Goal: Transaction & Acquisition: Subscribe to service/newsletter

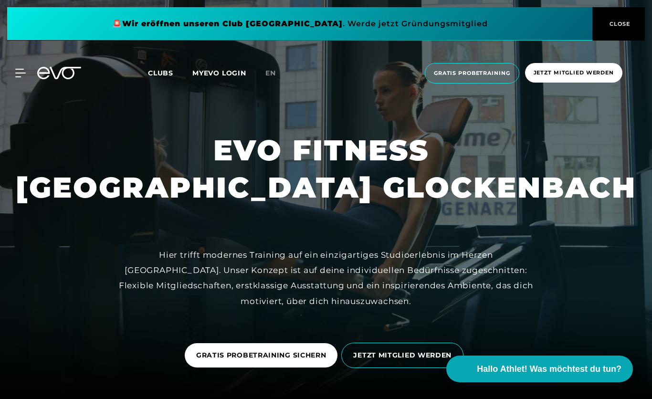
click at [571, 74] on span "Jetzt Mitglied werden" at bounding box center [574, 73] width 80 height 8
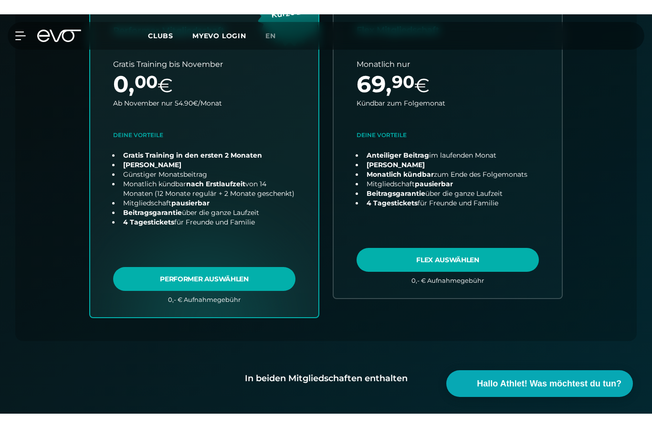
scroll to position [440, 0]
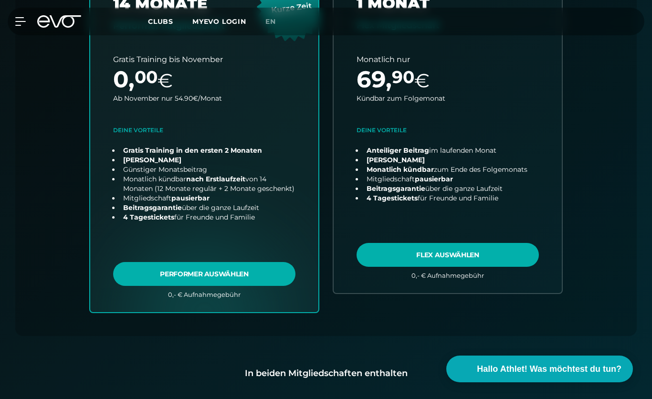
click at [151, 214] on link "choose plan" at bounding box center [204, 128] width 228 height 369
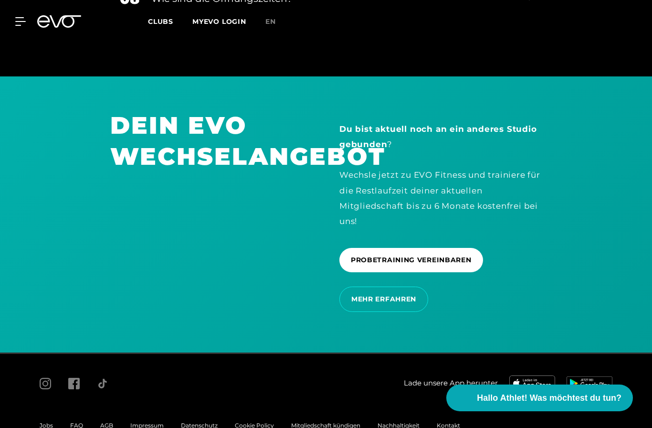
scroll to position [2024, 0]
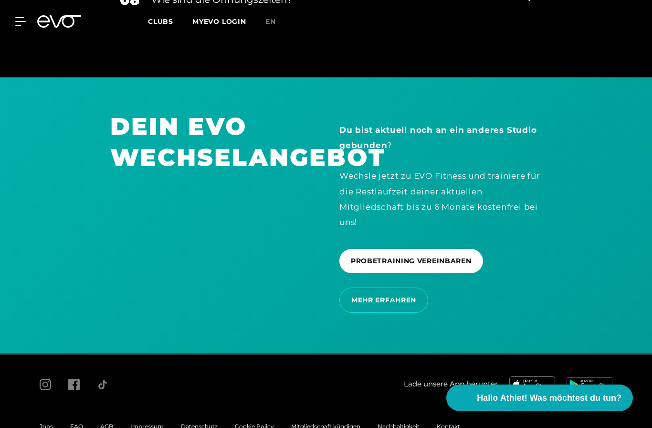
click at [406, 304] on span "MEHR ERFAHREN" at bounding box center [384, 300] width 65 height 10
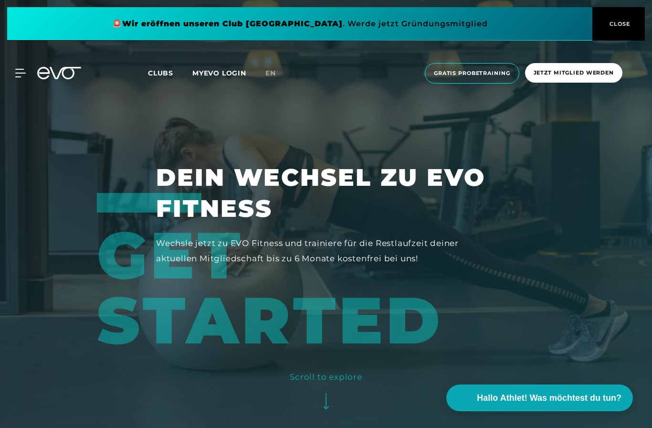
click at [288, 21] on span at bounding box center [300, 23] width 586 height 33
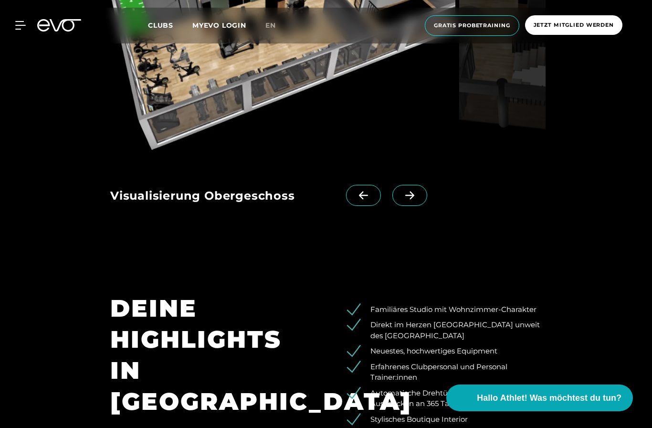
scroll to position [1530, 0]
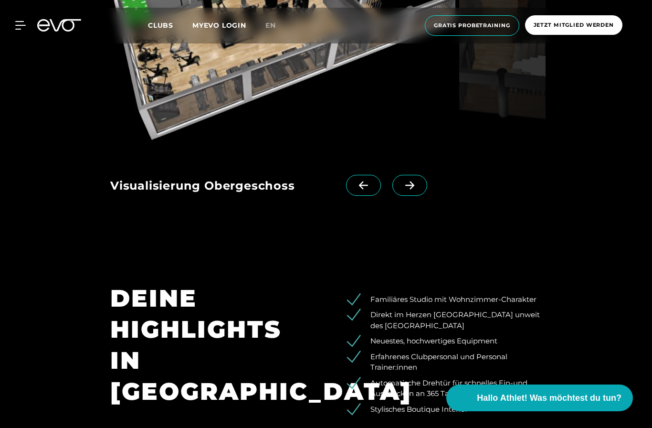
click at [414, 190] on icon at bounding box center [410, 185] width 9 height 8
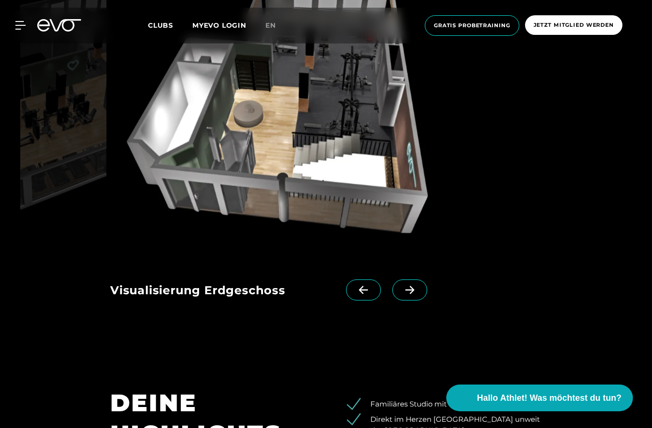
scroll to position [1429, 0]
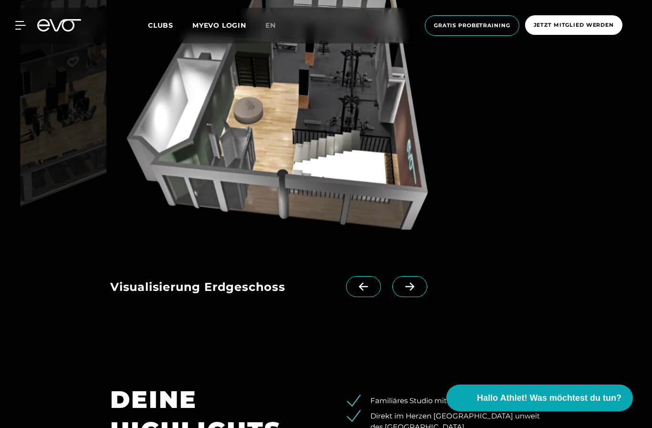
click at [411, 291] on icon at bounding box center [410, 286] width 17 height 9
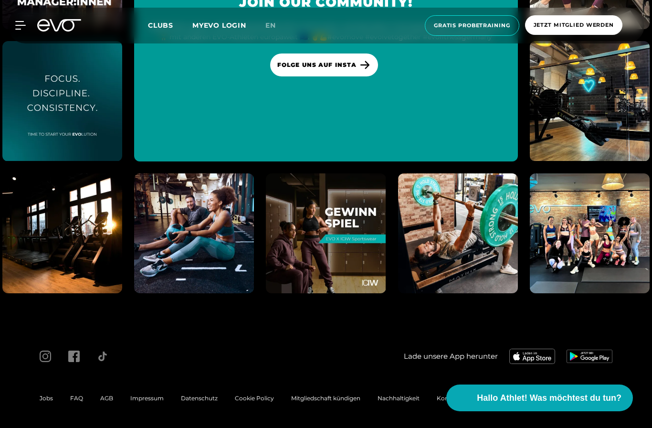
scroll to position [2757, 0]
click at [532, 364] on img at bounding box center [533, 356] width 46 height 15
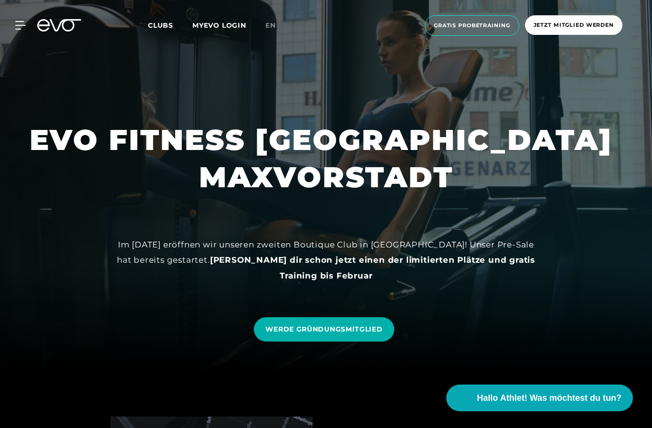
scroll to position [0, 0]
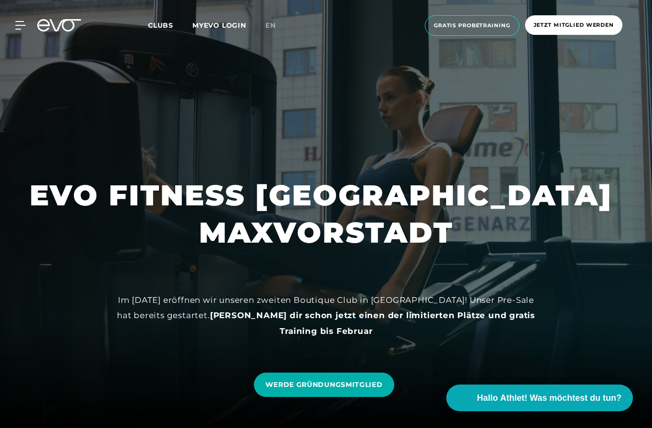
click at [157, 29] on span "Clubs" at bounding box center [160, 25] width 25 height 9
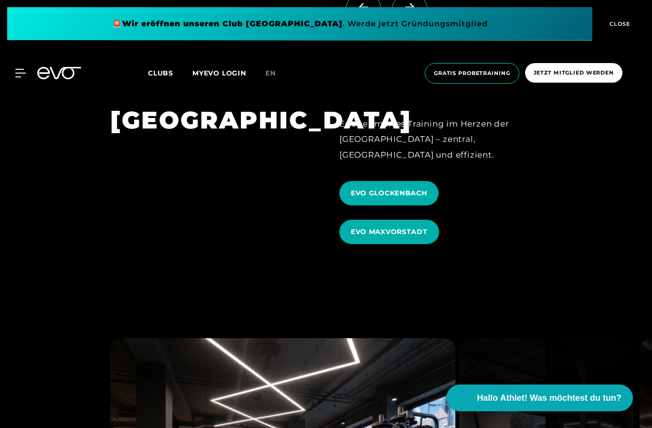
scroll to position [3024, 0]
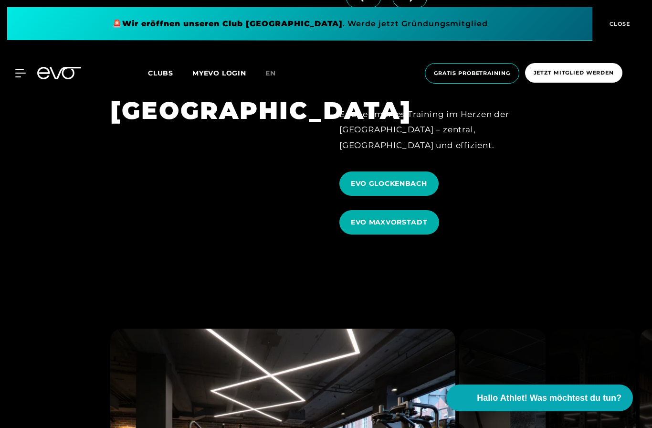
click at [410, 189] on span "EVO GLOCKENBACH" at bounding box center [389, 184] width 76 height 10
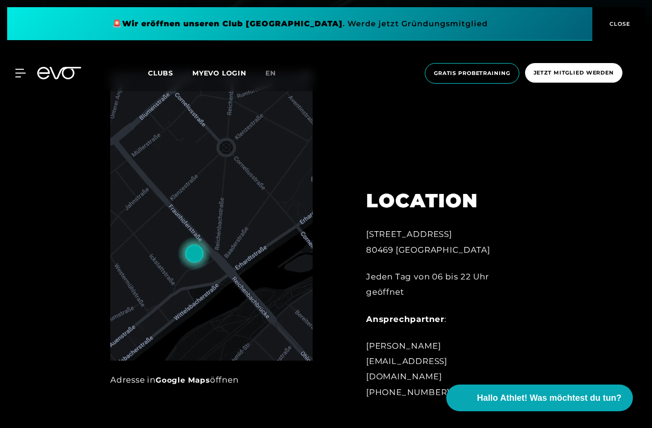
scroll to position [433, 0]
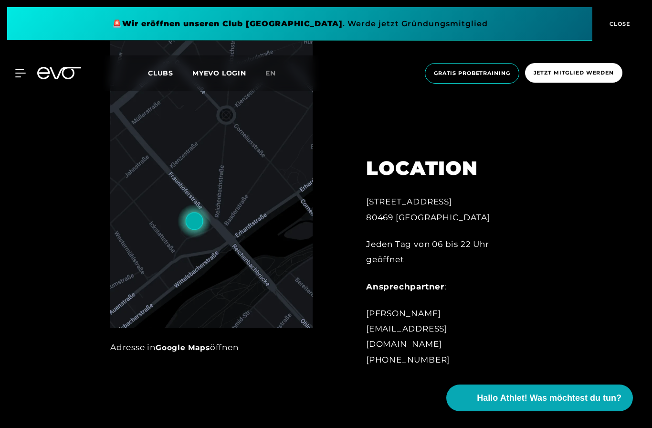
click at [182, 352] on link "Google Maps" at bounding box center [183, 347] width 54 height 9
